Goal: Find specific page/section

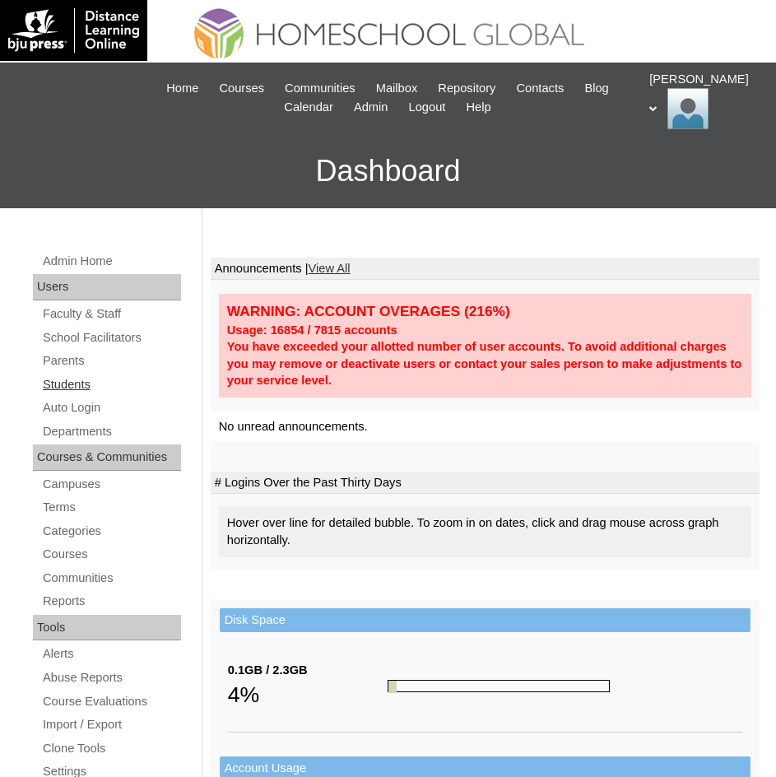
click at [65, 377] on link "Students" at bounding box center [111, 385] width 140 height 21
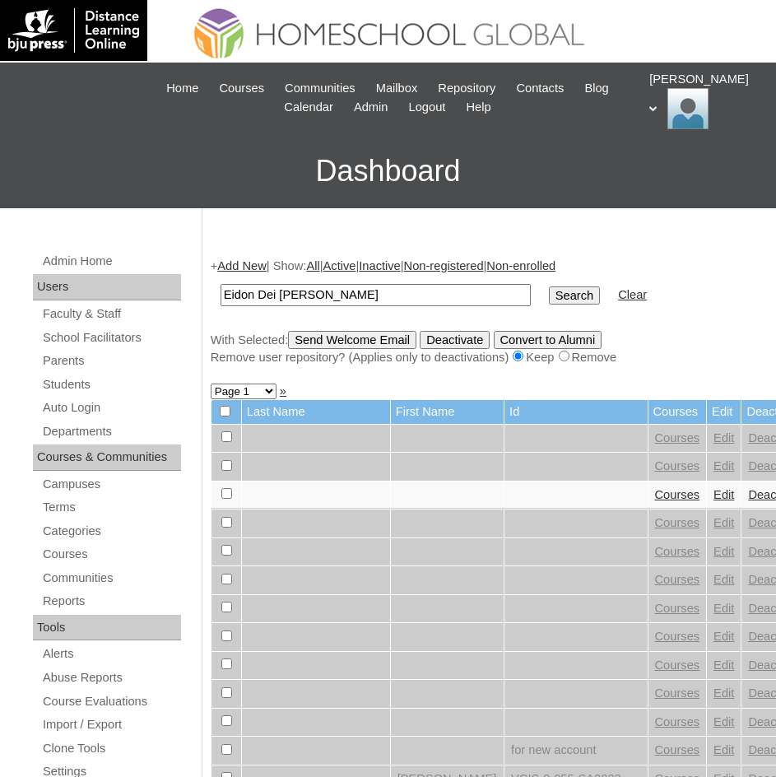
type input "Eidon Dei [PERSON_NAME]"
click at [549, 289] on input "Search" at bounding box center [574, 296] width 51 height 18
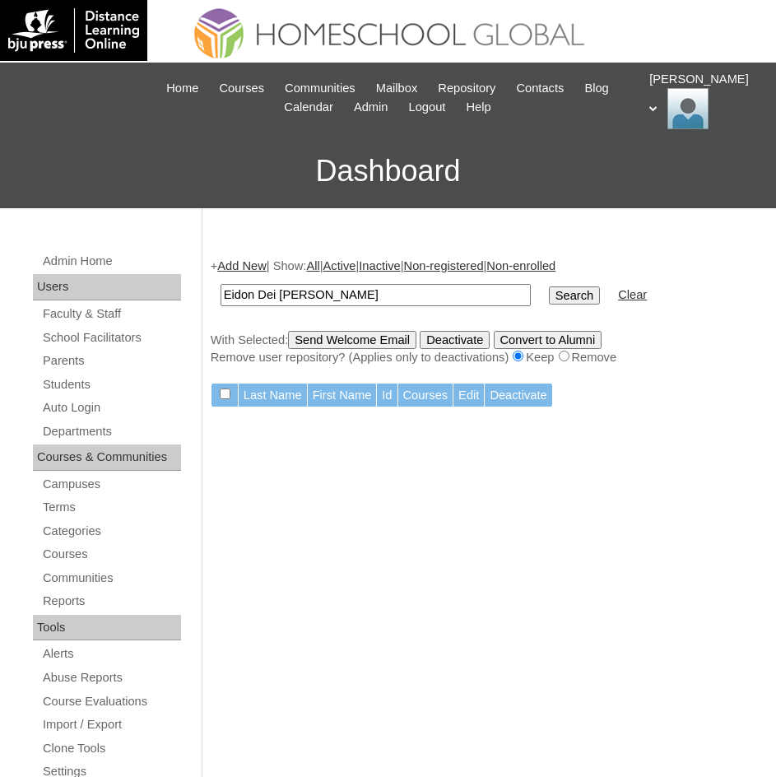
click at [396, 287] on input "Eidon Dei [PERSON_NAME]" at bounding box center [376, 295] width 310 height 22
type input "Eidon Dei [PERSON_NAME]"
click at [549, 295] on input "Search" at bounding box center [574, 296] width 51 height 18
click at [401, 296] on input "Eidon Dei [PERSON_NAME]" at bounding box center [376, 295] width 310 height 22
type input "Eidon Dei"
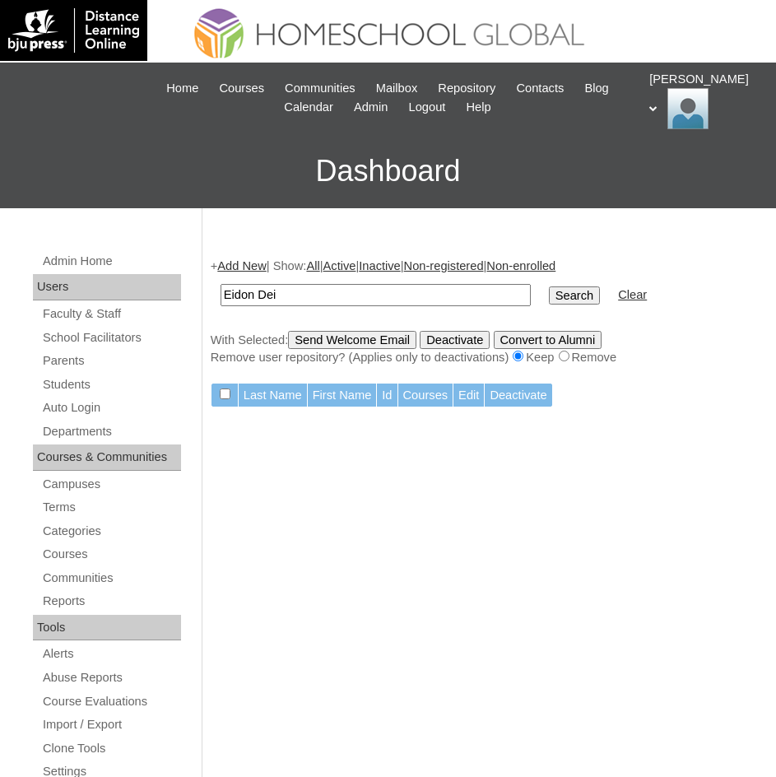
click at [549, 291] on input "Search" at bounding box center [574, 296] width 51 height 18
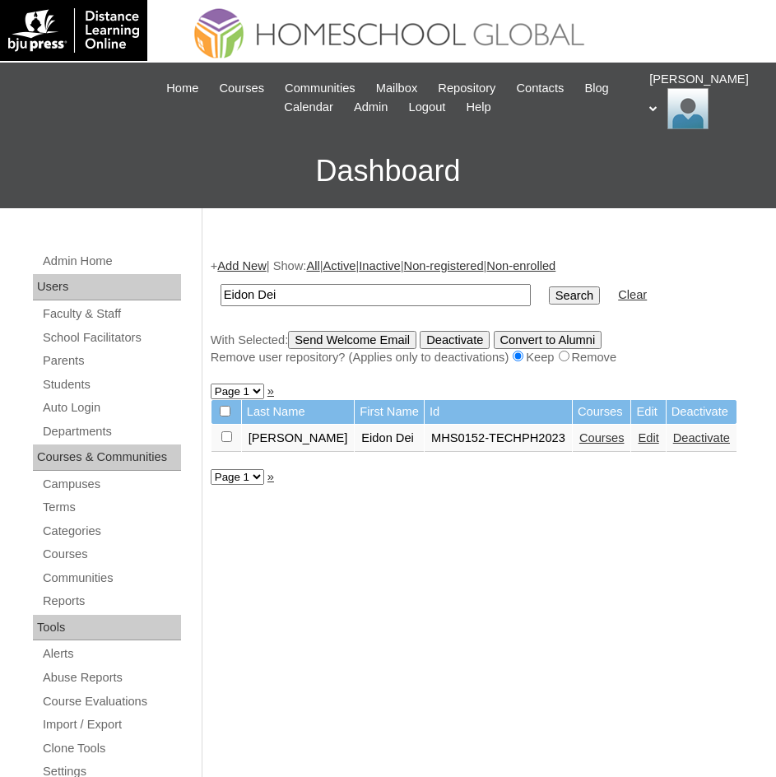
click at [580, 436] on link "Courses" at bounding box center [602, 437] width 45 height 13
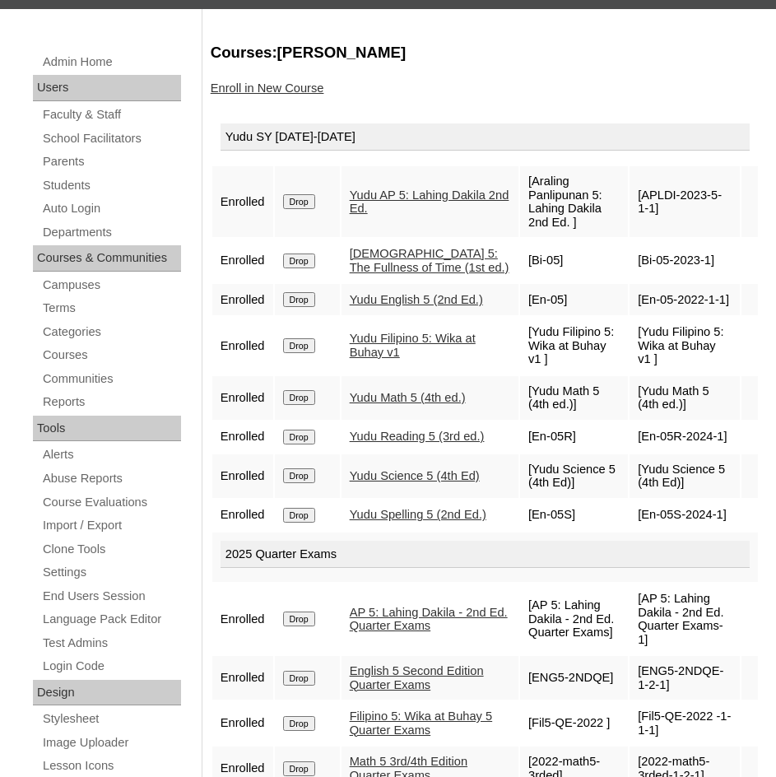
scroll to position [172, 0]
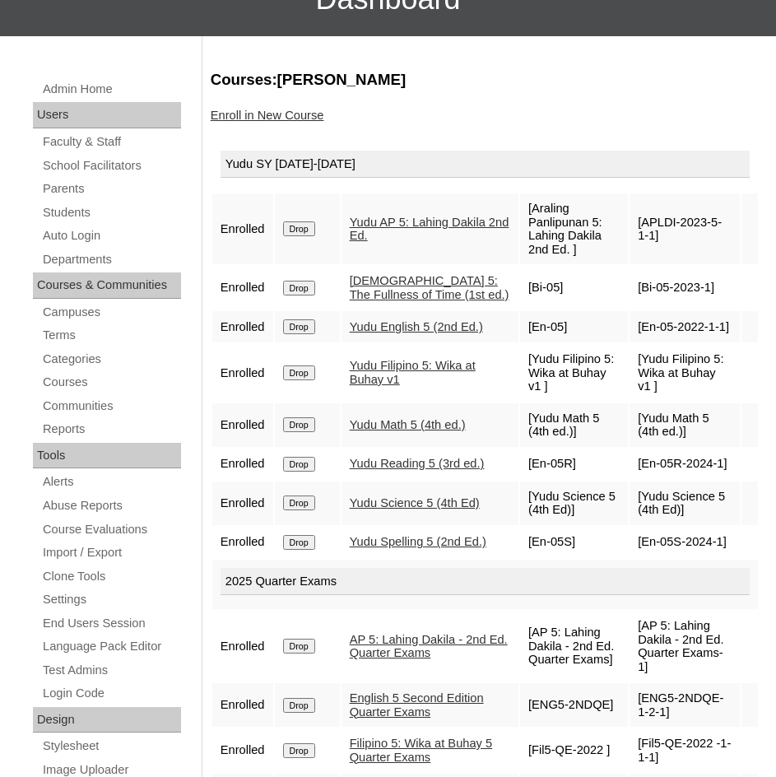
click at [416, 421] on link "Yudu Math 5 (4th ed.)" at bounding box center [408, 424] width 116 height 13
